Goal: Task Accomplishment & Management: Use online tool/utility

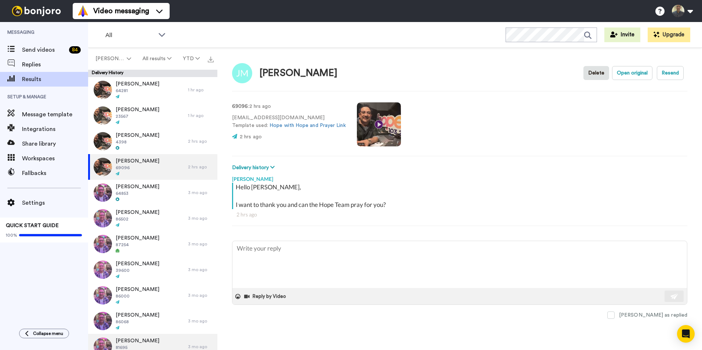
type textarea "x"
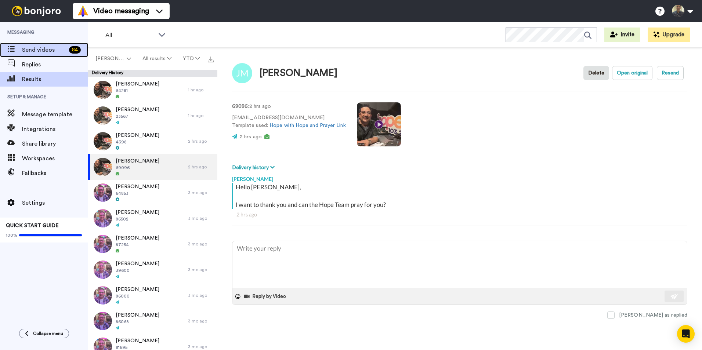
click at [50, 50] on span "Send videos" at bounding box center [44, 50] width 44 height 9
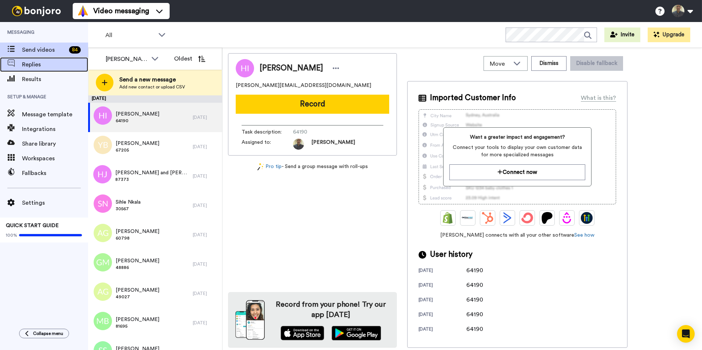
click at [43, 67] on span "Replies" at bounding box center [55, 64] width 66 height 9
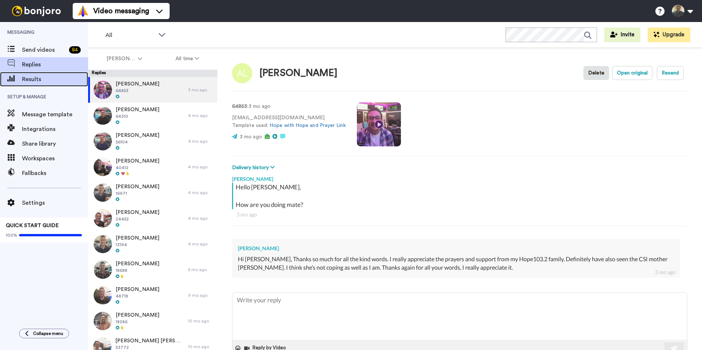
click at [39, 82] on span "Results" at bounding box center [55, 79] width 66 height 9
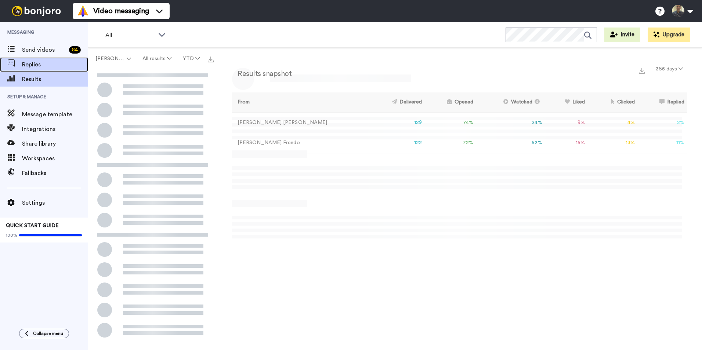
click at [34, 63] on span "Replies" at bounding box center [55, 64] width 66 height 9
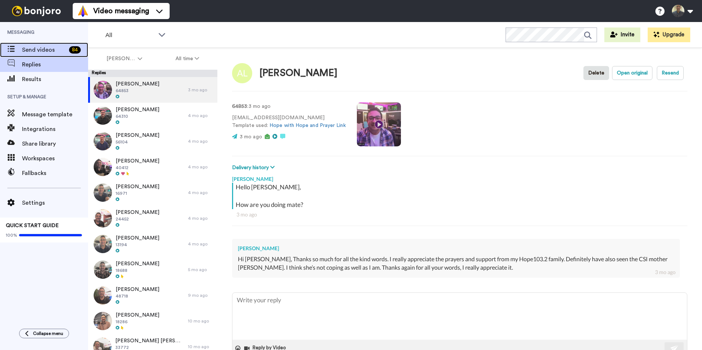
click at [30, 57] on div "Send videos 84" at bounding box center [44, 50] width 88 height 15
